Goal: Task Accomplishment & Management: Find specific page/section

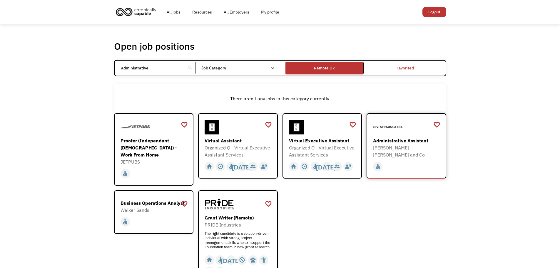
click at [406, 161] on div "home slow_motion_video accessible today not_interested supervisor_account recor…" at bounding box center [407, 166] width 68 height 11
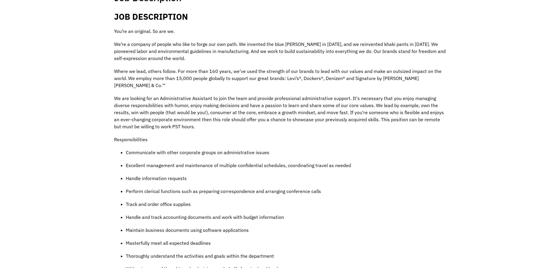
scroll to position [147, 0]
